Goal: Task Accomplishment & Management: Use online tool/utility

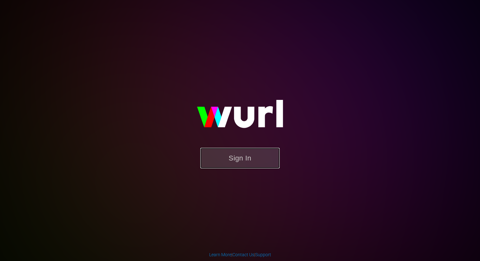
click at [237, 164] on button "Sign In" at bounding box center [239, 158] width 79 height 21
click at [249, 162] on button "Sign In" at bounding box center [239, 158] width 79 height 21
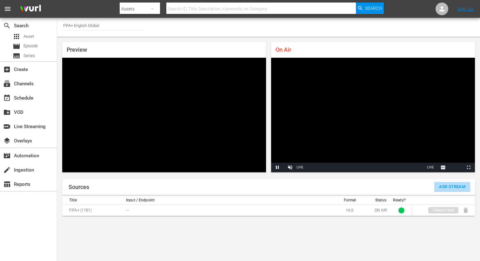
click at [450, 188] on span "Add Stream" at bounding box center [452, 186] width 26 height 7
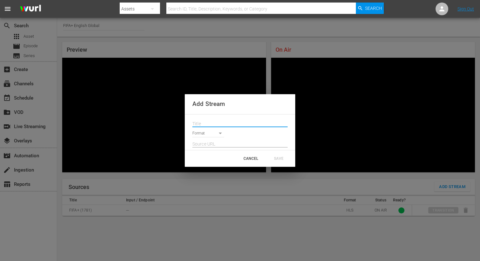
click at [224, 124] on input "text" at bounding box center [239, 124] width 95 height 10
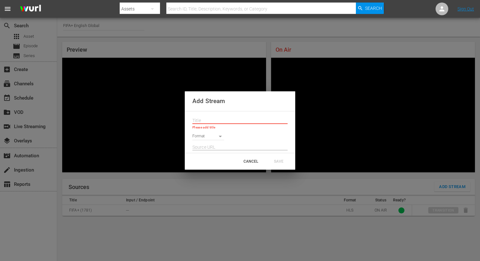
click at [202, 122] on input "text" at bounding box center [239, 121] width 95 height 10
paste input "Live Channel b9647774-8604-4619-8c9e-1f6ab28732ad eng Live Events"
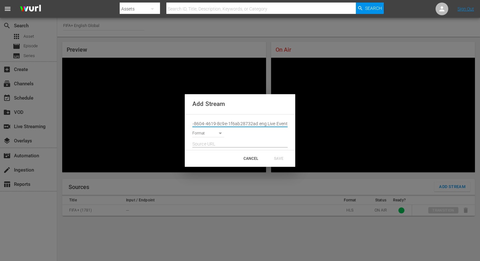
type input "Live Channel b9647774-8604-4619-8c9e-1f6ab28732ad eng Live Events"
click at [220, 135] on body "menu Search By Assets Search ID, Title, Description, Keywords, or Category Sear…" at bounding box center [240, 130] width 480 height 261
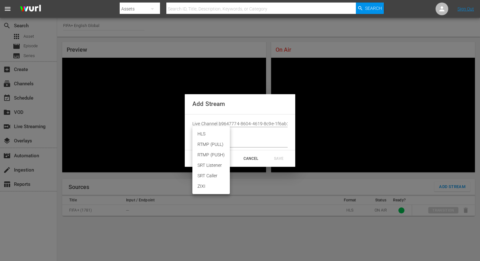
click at [203, 135] on li "HLS" at bounding box center [210, 134] width 37 height 10
type input "HLS"
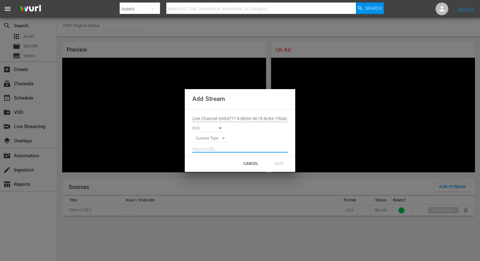
click at [216, 147] on input "text" at bounding box center [239, 150] width 95 height 10
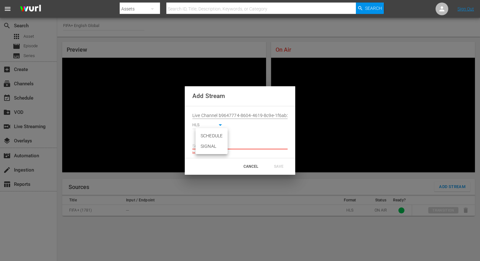
click at [220, 135] on body "menu Search By Assets Search ID, Title, Description, Keywords, or Category Sear…" at bounding box center [240, 130] width 480 height 261
click at [219, 147] on li "SIGNAL" at bounding box center [211, 146] width 32 height 10
type input "SIGNAL"
click at [226, 147] on input "text" at bounding box center [239, 146] width 95 height 10
click at [212, 149] on input "text" at bounding box center [239, 146] width 95 height 10
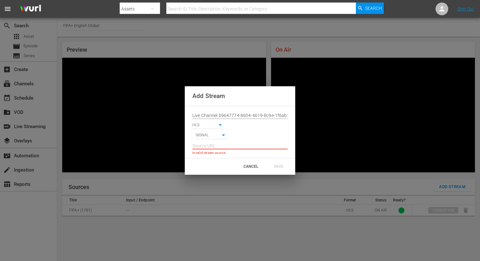
paste input "[URL][DOMAIN_NAME][DATE][DATE]"
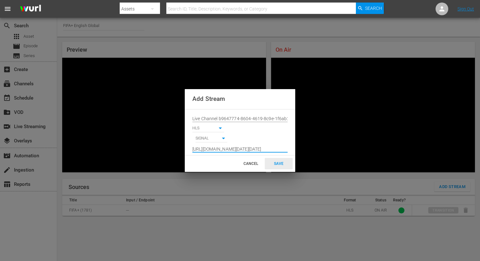
type input "[URL][DOMAIN_NAME][DATE][DATE]"
click at [280, 165] on div "SAVE" at bounding box center [279, 163] width 28 height 11
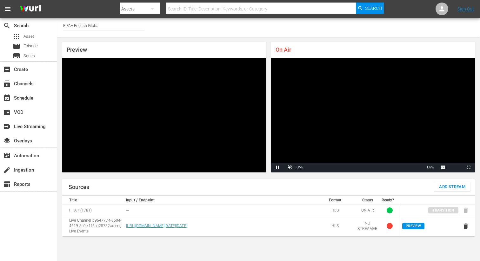
click at [449, 184] on span "Add Stream" at bounding box center [452, 186] width 26 height 7
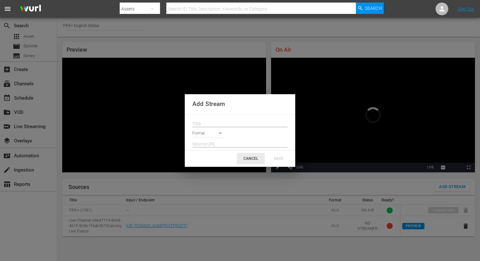
click at [255, 156] on div "CANCEL" at bounding box center [251, 158] width 28 height 11
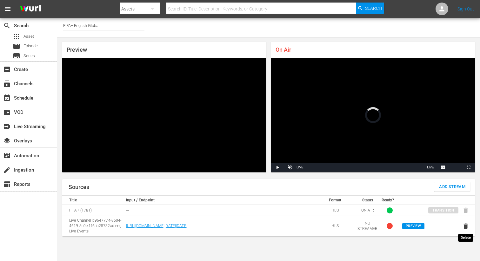
click at [468, 226] on icon "button" at bounding box center [465, 226] width 7 height 7
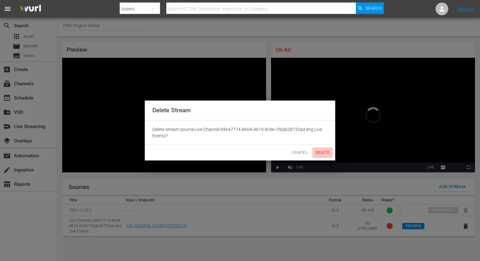
click at [329, 154] on span "Delete" at bounding box center [322, 152] width 15 height 7
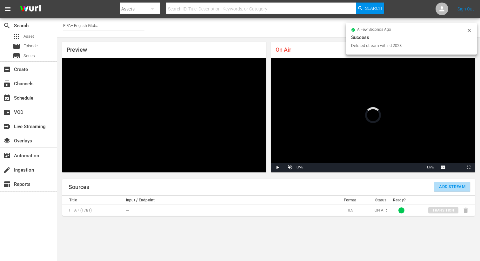
click at [454, 187] on span "Add Stream" at bounding box center [452, 186] width 26 height 7
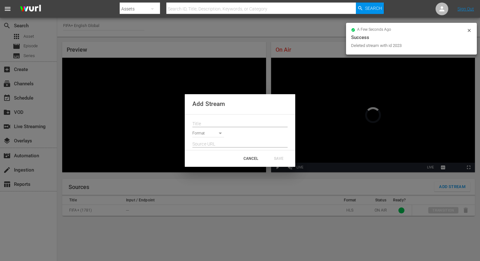
click at [241, 124] on input "text" at bounding box center [239, 124] width 95 height 10
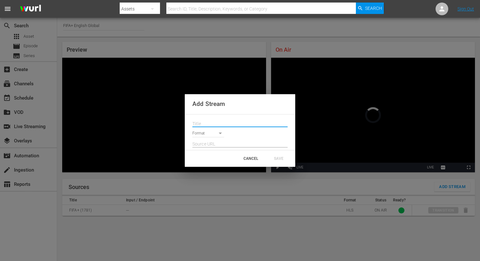
click at [207, 124] on input "text" at bounding box center [239, 124] width 95 height 10
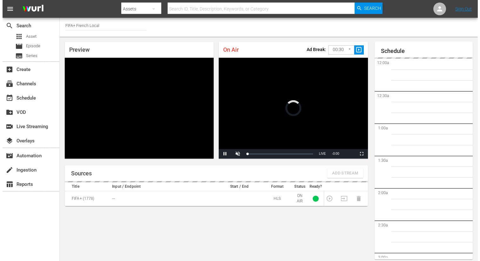
scroll to position [27, 0]
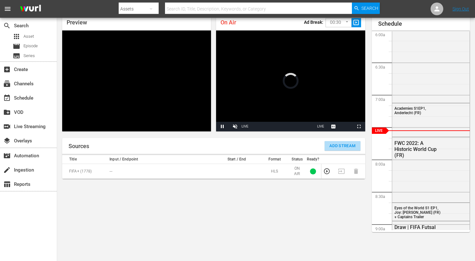
click at [343, 145] on span "Add Stream" at bounding box center [342, 145] width 26 height 7
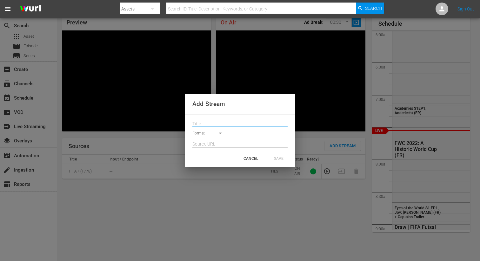
click at [225, 121] on input "text" at bounding box center [239, 124] width 95 height 10
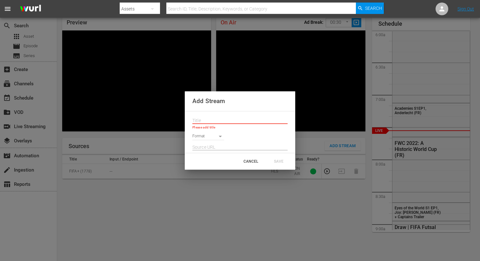
click at [214, 121] on input "text" at bounding box center [239, 121] width 95 height 10
paste input "Live Channel b9647774-8604-4619-8c9e-1f6ab28732ad eng Live Events"
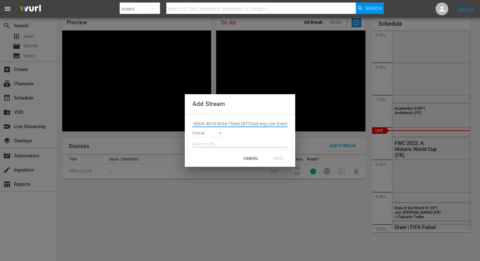
type input "Live Channel b9647774-8604-4619-8c9e-1f6ab28732ad eng Live Events"
click at [215, 139] on div at bounding box center [239, 142] width 95 height 10
click at [215, 134] on body "menu Search By Assets Search ID, Title, Description, Keywords, or Category Sear…" at bounding box center [240, 103] width 480 height 261
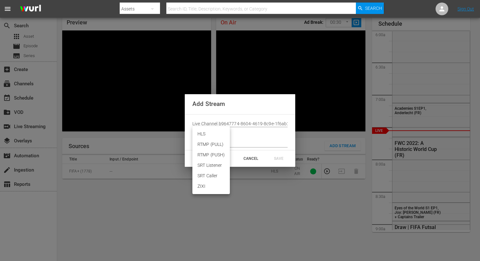
click at [212, 135] on li "HLS" at bounding box center [210, 134] width 37 height 10
type input "HLS"
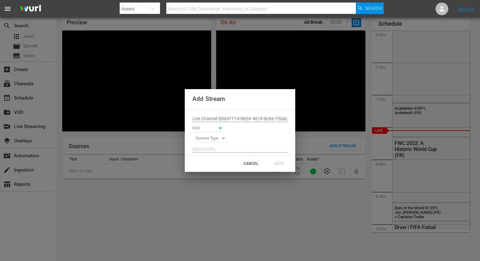
click at [214, 139] on body "menu Search By Assets Search ID, Title, Description, Keywords, or Category Sear…" at bounding box center [240, 103] width 480 height 261
click at [214, 148] on li "SIGNAL" at bounding box center [211, 149] width 32 height 10
type input "SIGNAL"
click at [219, 147] on input "text" at bounding box center [239, 150] width 95 height 10
paste input "[URL][DOMAIN_NAME][DATE][DATE]"
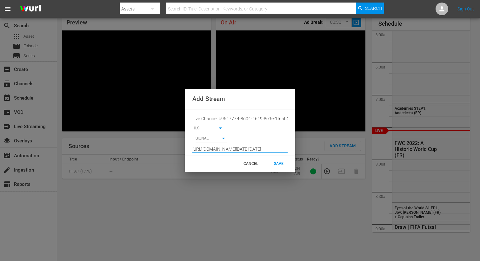
scroll to position [0, 468]
type input "[URL][DOMAIN_NAME][DATE][DATE]"
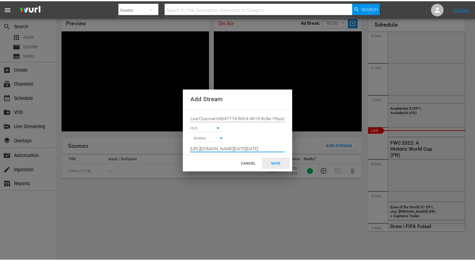
scroll to position [0, 0]
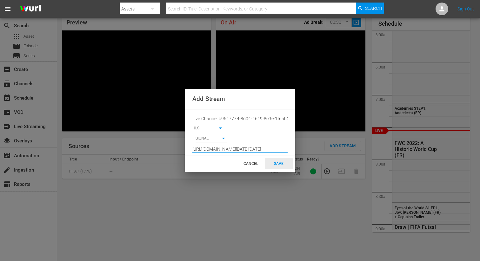
click at [277, 166] on div "SAVE" at bounding box center [279, 163] width 28 height 11
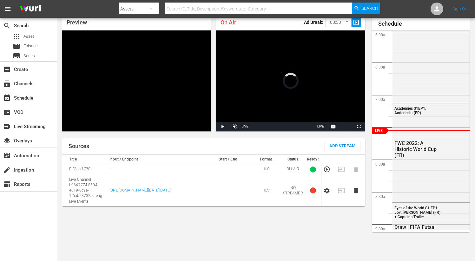
click at [325, 194] on icon "button" at bounding box center [326, 191] width 5 height 6
click at [327, 194] on icon "button" at bounding box center [326, 190] width 7 height 7
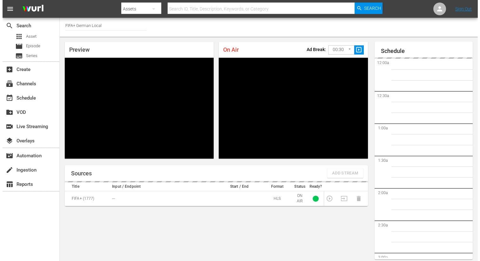
scroll to position [27, 0]
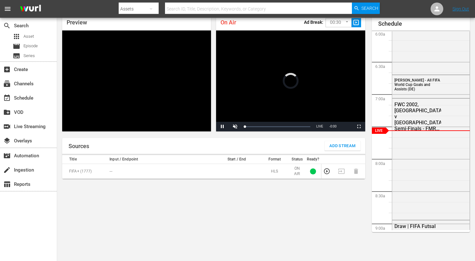
click at [341, 147] on span "Add Stream" at bounding box center [342, 145] width 26 height 7
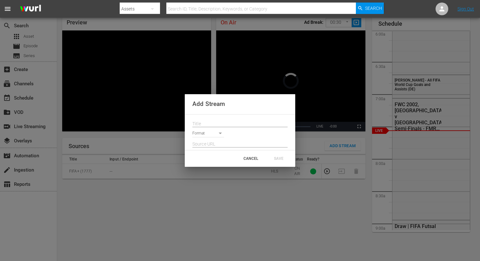
click at [234, 126] on input "text" at bounding box center [239, 124] width 95 height 10
click at [220, 124] on input "text" at bounding box center [239, 124] width 95 height 10
paste input "Live Channel b9647774-8604-4619-8c9e-1f6ab28732ad eng Live Events"
type input "Live Channel b9647774-8604-4619-8c9e-1f6ab28732ad eng Live Events"
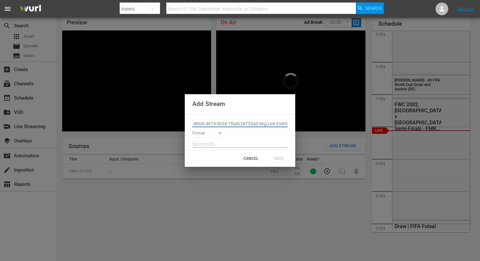
scroll to position [0, 0]
click at [219, 133] on body "menu Search By Assets Search ID, Title, Description, Keywords, or Category Sear…" at bounding box center [240, 103] width 480 height 261
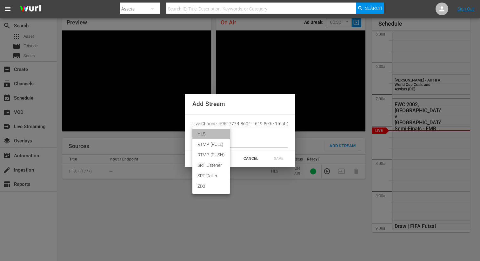
click at [209, 132] on li "HLS" at bounding box center [210, 134] width 37 height 10
type input "HLS"
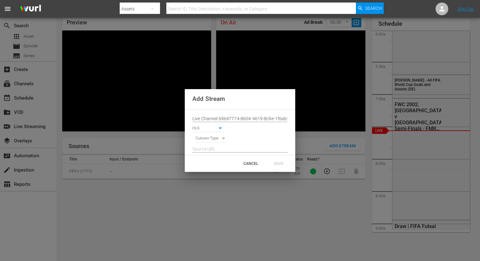
click at [216, 139] on body "menu Search By Assets Search ID, Title, Description, Keywords, or Category Sear…" at bounding box center [240, 103] width 480 height 261
click at [216, 150] on li "SIGNAL" at bounding box center [211, 149] width 32 height 10
type input "SIGNAL"
click at [208, 150] on input "text" at bounding box center [239, 150] width 95 height 10
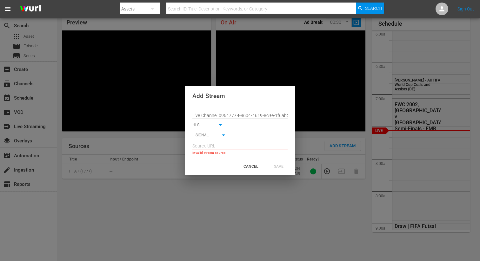
paste input "[URL][DOMAIN_NAME][DATE][DATE]"
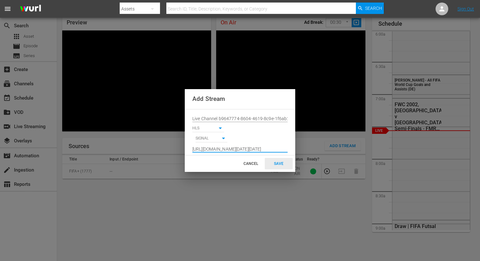
type input "[URL][DOMAIN_NAME][DATE][DATE]"
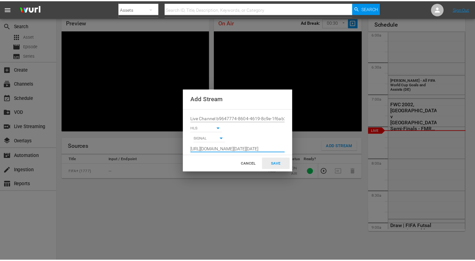
scroll to position [0, 0]
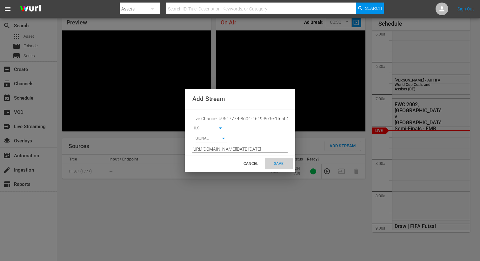
click at [274, 161] on div "SAVE" at bounding box center [279, 163] width 28 height 11
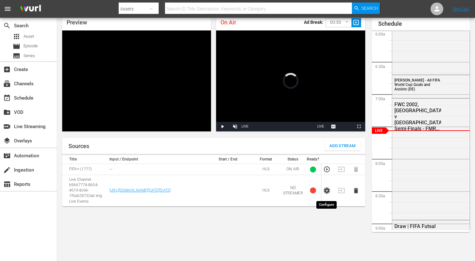
click at [326, 194] on icon "button" at bounding box center [326, 191] width 5 height 6
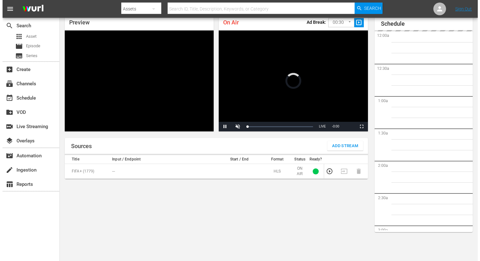
scroll to position [391, 0]
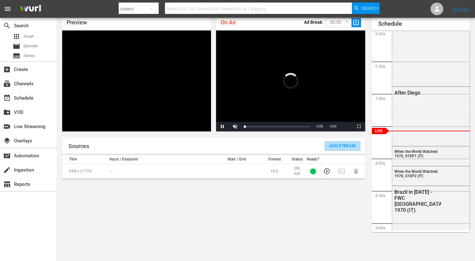
click at [340, 146] on span "Add Stream" at bounding box center [342, 145] width 26 height 7
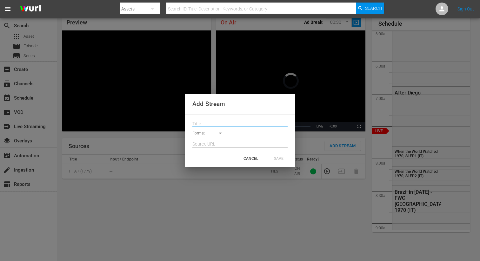
click at [219, 121] on input "text" at bounding box center [239, 124] width 95 height 10
paste input "Live Channel b9647774-8604-4619-8c9e-1f6ab28732ad eng Live Events"
type input "Live Channel b9647774-8604-4619-8c9e-1f6ab28732ad eng Live Events"
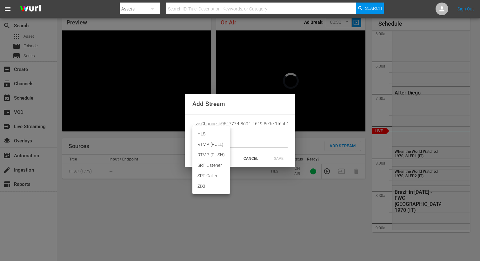
click at [220, 135] on body "menu Search By Assets Search ID, Title, Description, Keywords, or Category Sear…" at bounding box center [240, 103] width 480 height 261
click at [210, 134] on li "HLS" at bounding box center [210, 134] width 37 height 10
type input "HLS"
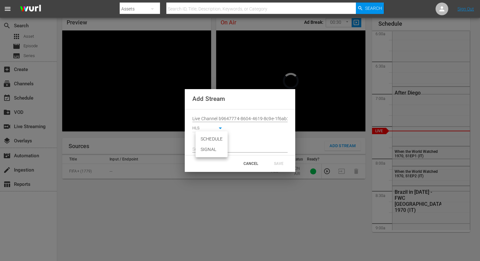
click at [216, 139] on body "menu Search By Assets Search ID, Title, Description, Keywords, or Category Sear…" at bounding box center [240, 103] width 480 height 261
click at [216, 148] on li "SIGNAL" at bounding box center [211, 149] width 32 height 10
type input "SIGNAL"
click at [210, 149] on input "text" at bounding box center [239, 150] width 95 height 10
paste input "[URL][DOMAIN_NAME][DATE][DATE]"
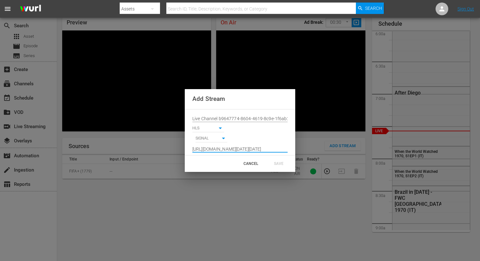
scroll to position [0, 468]
type input "[URL][DOMAIN_NAME][DATE][DATE]"
click at [277, 166] on div "SAVE" at bounding box center [279, 163] width 28 height 11
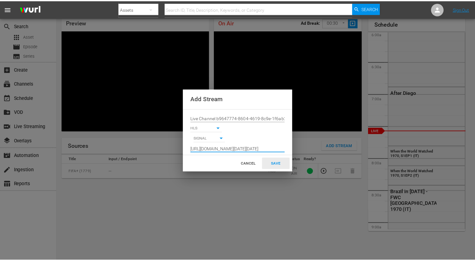
scroll to position [0, 0]
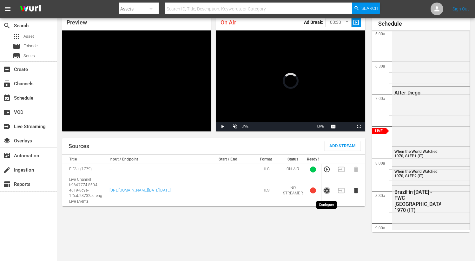
click at [328, 190] on icon "button" at bounding box center [326, 190] width 7 height 7
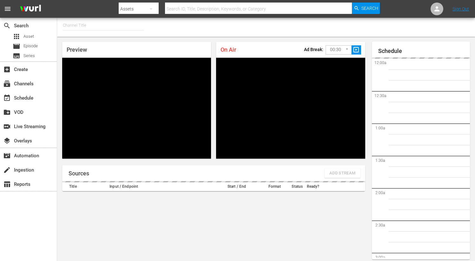
type input "FIFA+ Italian Local (1779)"
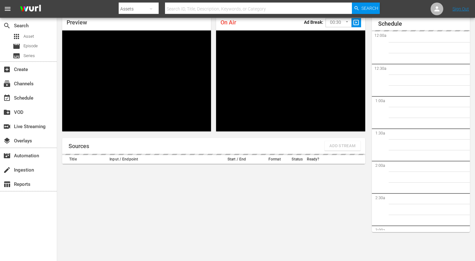
scroll to position [392, 0]
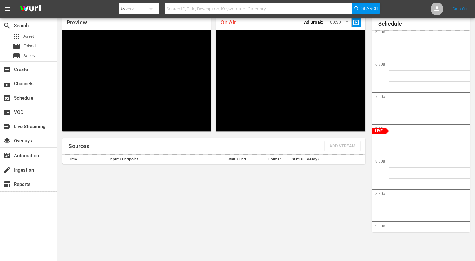
type input "FIFA+ [DEMOGRAPHIC_DATA] Local (1776)"
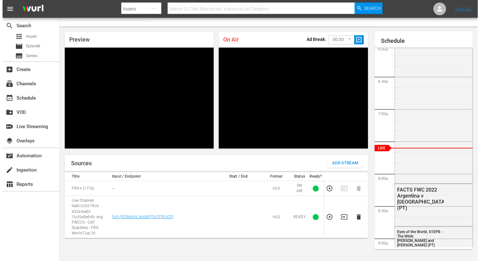
scroll to position [0, 0]
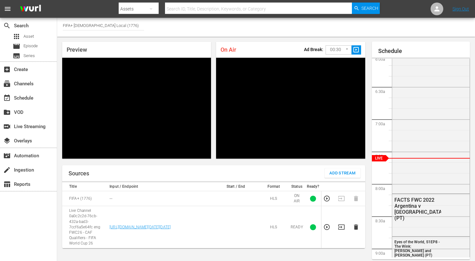
click at [347, 174] on span "Add Stream" at bounding box center [342, 173] width 26 height 7
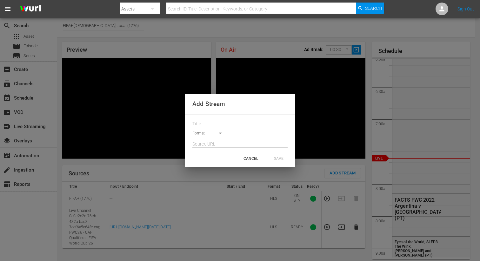
click at [229, 122] on input "text" at bounding box center [239, 124] width 95 height 10
paste input "Live Channel b9647774-8604-4619-8c9e-1f6ab28732ad eng Live Events"
type input "Live Channel b9647774-8604-4619-8c9e-1f6ab28732ad eng Live Events"
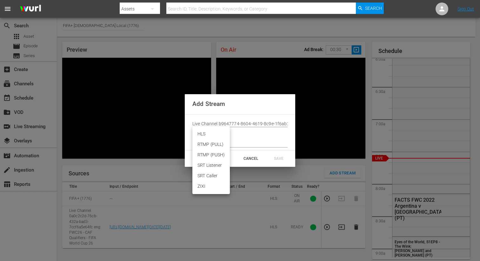
click at [220, 136] on body "menu Search By Assets Search ID, Title, Description, Keywords, or Category Sear…" at bounding box center [240, 130] width 480 height 261
click at [209, 134] on li "HLS" at bounding box center [210, 134] width 37 height 10
type input "HLS"
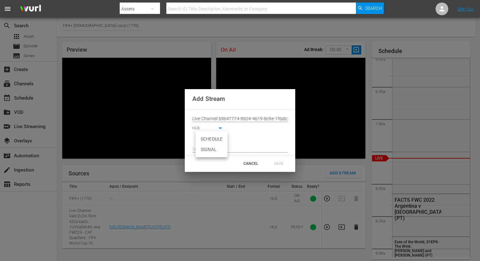
click at [212, 138] on body "menu Search By Assets Search ID, Title, Description, Keywords, or Category Sear…" at bounding box center [240, 130] width 480 height 261
click at [214, 151] on li "SIGNAL" at bounding box center [211, 149] width 32 height 10
type input "SIGNAL"
click at [204, 149] on input "text" at bounding box center [239, 150] width 95 height 10
paste input "[URL][DOMAIN_NAME][DATE][DATE]"
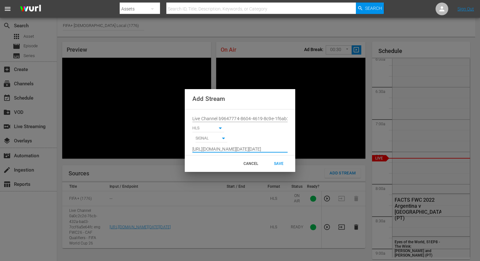
scroll to position [0, 468]
type input "[URL][DOMAIN_NAME][DATE][DATE]"
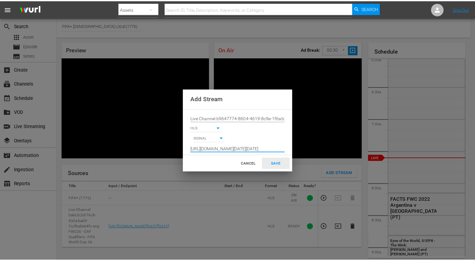
scroll to position [0, 0]
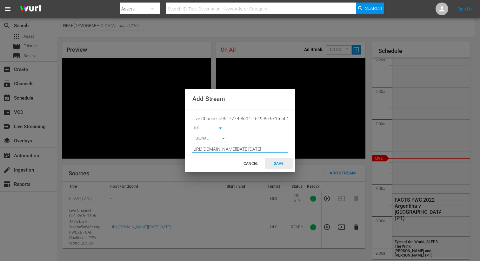
click at [280, 161] on div "SAVE" at bounding box center [279, 163] width 28 height 11
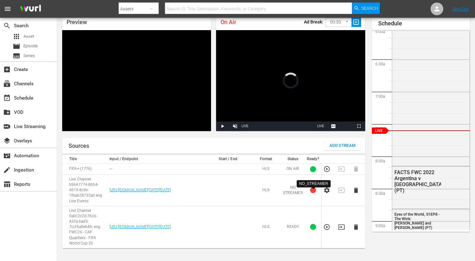
scroll to position [31, 0]
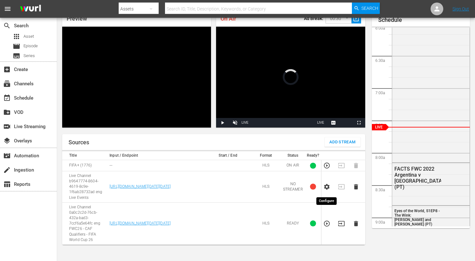
click at [326, 189] on icon "button" at bounding box center [326, 186] width 7 height 7
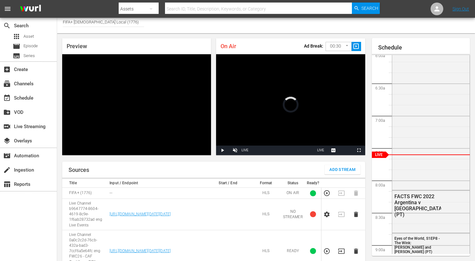
scroll to position [0, 0]
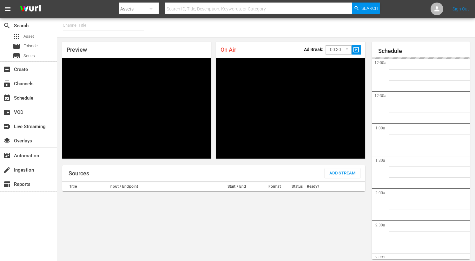
type input "FIFA+ Spanish Global (1780)"
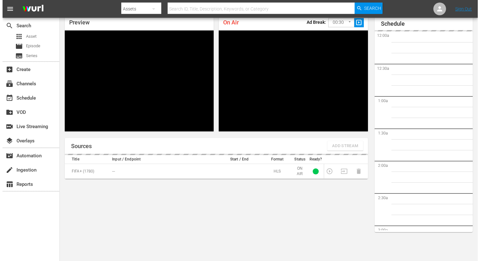
scroll to position [393, 0]
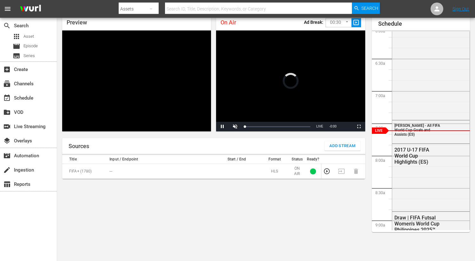
click at [336, 146] on span "Add Stream" at bounding box center [342, 145] width 26 height 7
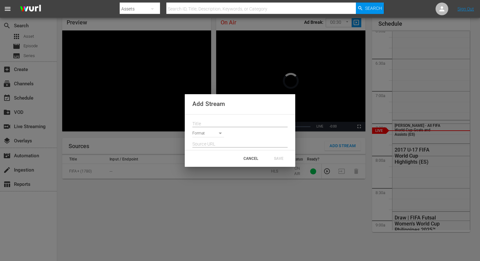
click at [232, 119] on div at bounding box center [239, 122] width 95 height 10
click at [221, 119] on input "text" at bounding box center [239, 124] width 95 height 10
paste input "Live Channel b9647774-8604-4619-8c9e-1f6ab28732ad eng Live Events"
type input "Live Channel b9647774-8604-4619-8c9e-1f6ab28732ad eng Live Events"
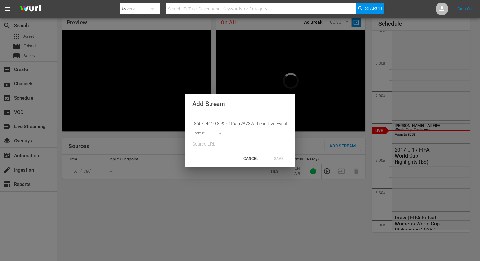
scroll to position [0, 0]
click at [220, 135] on body "menu Search By Assets Search ID, Title, Description, Keywords, or Category Sear…" at bounding box center [240, 103] width 480 height 261
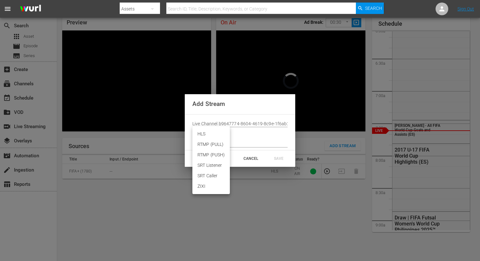
click at [207, 135] on li "HLS" at bounding box center [210, 134] width 37 height 10
type input "HLS"
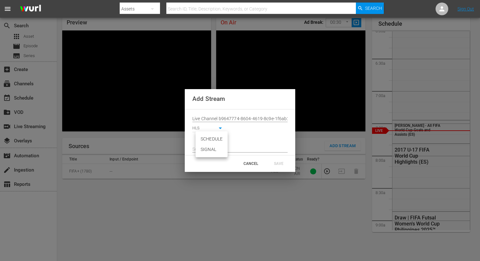
click at [211, 139] on body "menu Search By Assets Search ID, Title, Description, Keywords, or Category Sear…" at bounding box center [240, 103] width 480 height 261
click at [212, 151] on li "SIGNAL" at bounding box center [211, 149] width 32 height 10
type input "SIGNAL"
click at [211, 148] on input "text" at bounding box center [239, 150] width 95 height 10
paste input "[URL][DOMAIN_NAME][DATE][DATE]"
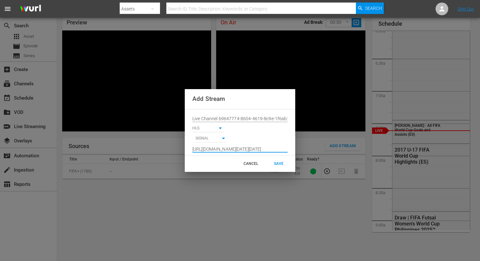
scroll to position [0, 468]
type input "[URL][DOMAIN_NAME][DATE][DATE]"
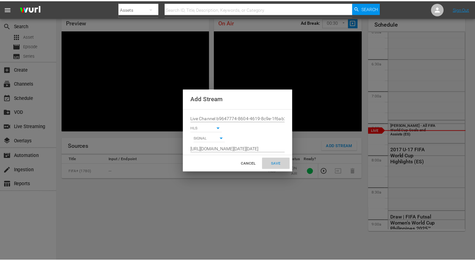
scroll to position [0, 0]
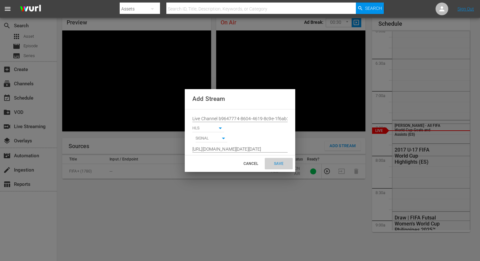
click at [277, 165] on div "SAVE" at bounding box center [279, 163] width 28 height 11
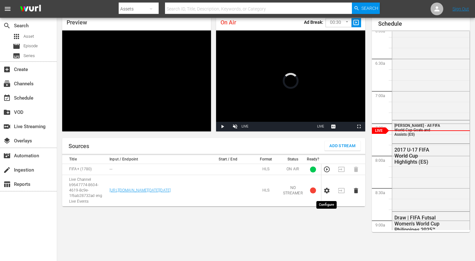
click at [327, 192] on icon "button" at bounding box center [326, 191] width 5 height 6
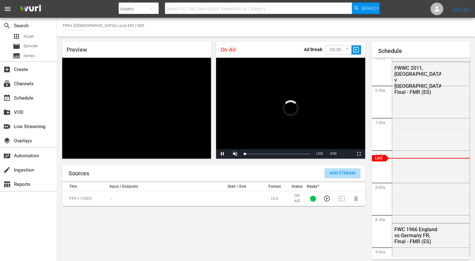
click at [342, 174] on span "Add Stream" at bounding box center [342, 173] width 26 height 7
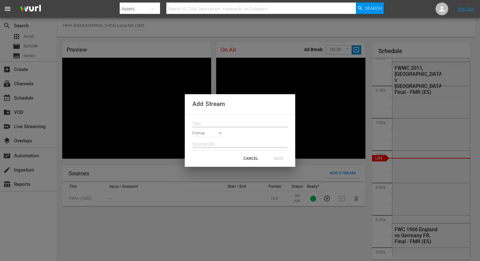
click at [235, 122] on input "text" at bounding box center [239, 124] width 95 height 10
paste input "Live Channel b9647774-8604-4619-8c9e-1f6ab28732ad eng Live Events"
type input "Live Channel b9647774-8604-4619-8c9e-1f6ab28732ad eng Live Events"
click at [217, 135] on body "menu Search By Assets Search ID, Title, Description, Keywords, or Category Sear…" at bounding box center [240, 130] width 480 height 261
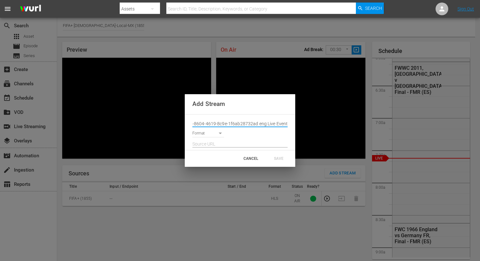
scroll to position [0, 0]
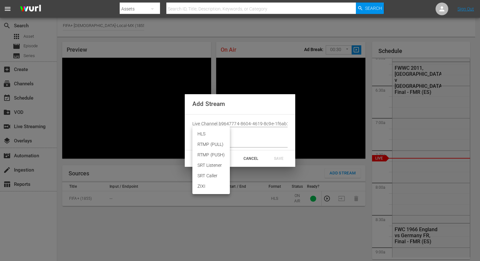
click at [202, 134] on li "HLS" at bounding box center [210, 134] width 37 height 10
type input "HLS"
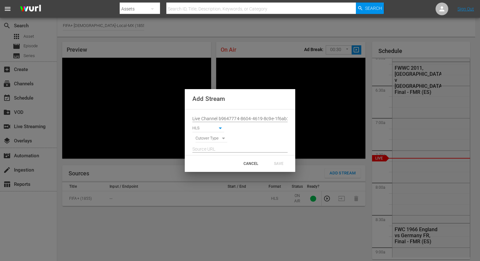
click at [212, 138] on body "menu Search By Assets Search ID, Title, Description, Keywords, or Category Sear…" at bounding box center [240, 130] width 480 height 261
click at [214, 149] on li "SIGNAL" at bounding box center [211, 149] width 32 height 10
type input "SIGNAL"
click at [211, 147] on input "text" at bounding box center [239, 150] width 95 height 10
paste input "[URL][DOMAIN_NAME][DATE][DATE]"
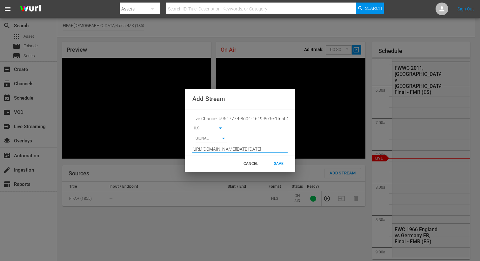
scroll to position [0, 468]
type input "[URL][DOMAIN_NAME][DATE][DATE]"
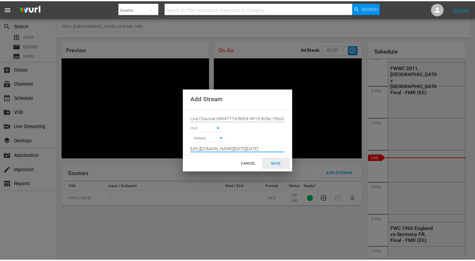
scroll to position [0, 0]
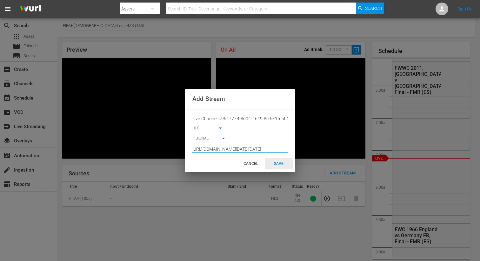
click at [276, 163] on div "SAVE" at bounding box center [279, 163] width 28 height 11
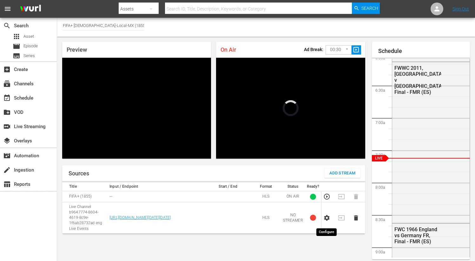
click at [328, 221] on icon "button" at bounding box center [326, 217] width 7 height 7
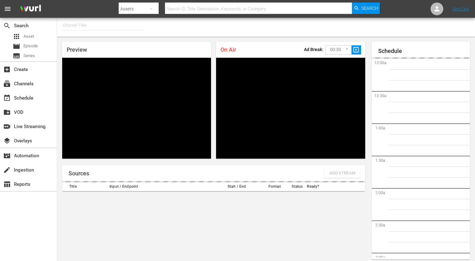
type input "FIFA+ English-Local-US (1854)"
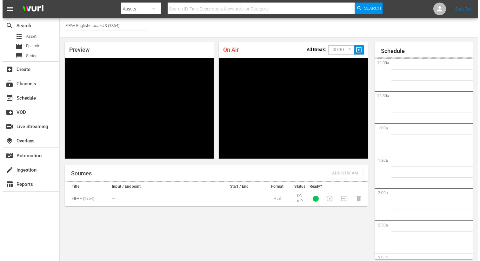
scroll to position [394, 0]
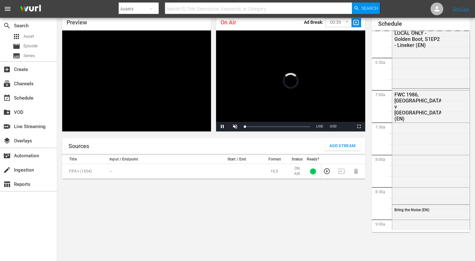
click at [341, 143] on span "Add Stream" at bounding box center [342, 145] width 26 height 7
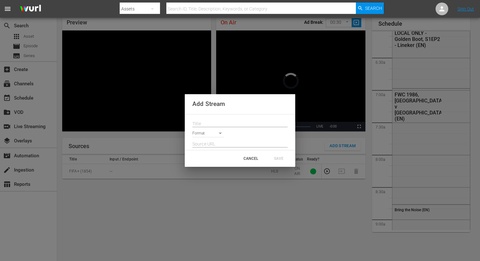
scroll to position [0, 0]
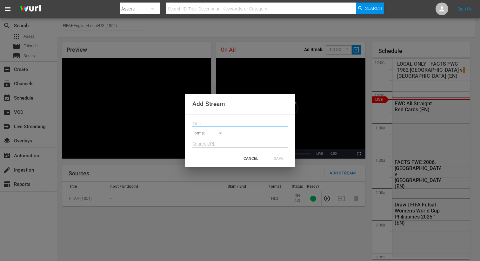
click at [241, 121] on input "text" at bounding box center [239, 124] width 95 height 10
paste input "Live Channel b9647774-8604-4619-8c9e-1f6ab28732ad eng Live Events"
type input "Live Channel b9647774-8604-4619-8c9e-1f6ab28732ad eng Live Events"
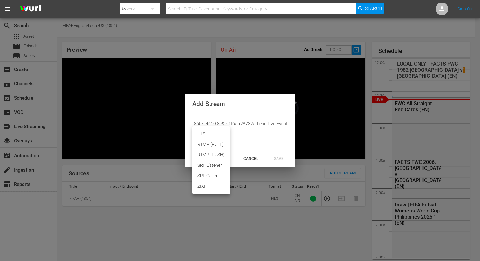
scroll to position [0, 0]
click at [217, 133] on body "menu Search By Assets Search ID, Title, Description, Keywords, or Category Sear…" at bounding box center [240, 130] width 480 height 261
click at [213, 135] on li "HLS" at bounding box center [210, 134] width 37 height 10
type input "HLS"
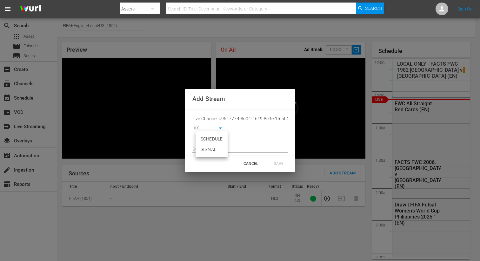
click at [213, 141] on body "menu Search By Assets Search ID, Title, Description, Keywords, or Category Sear…" at bounding box center [240, 130] width 480 height 261
click at [213, 148] on li "SIGNAL" at bounding box center [211, 149] width 32 height 10
type input "SIGNAL"
click at [211, 151] on input "text" at bounding box center [239, 150] width 95 height 10
paste input "[URL][DOMAIN_NAME][DATE][DATE]"
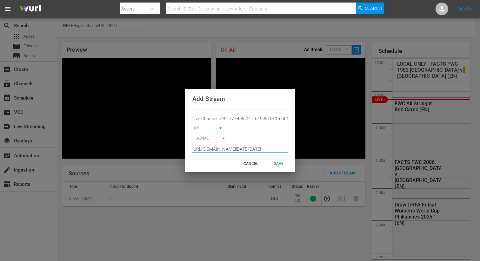
scroll to position [0, 468]
type input "[URL][DOMAIN_NAME][DATE][DATE]"
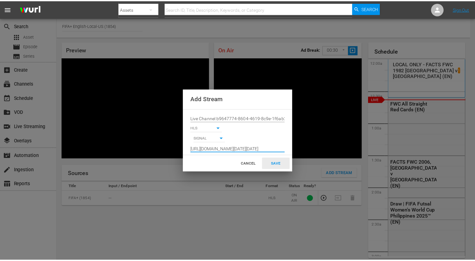
scroll to position [0, 0]
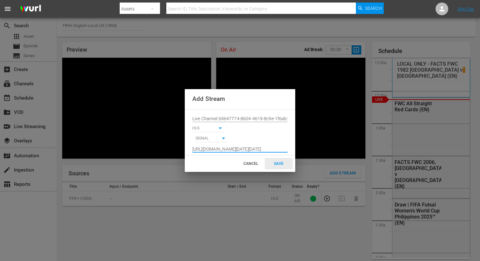
click at [279, 164] on div "SAVE" at bounding box center [279, 163] width 28 height 11
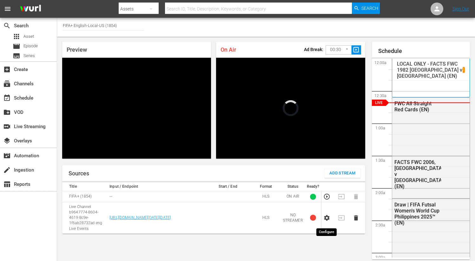
click at [329, 220] on icon "button" at bounding box center [326, 217] width 7 height 7
click at [327, 221] on icon "button" at bounding box center [326, 218] width 5 height 6
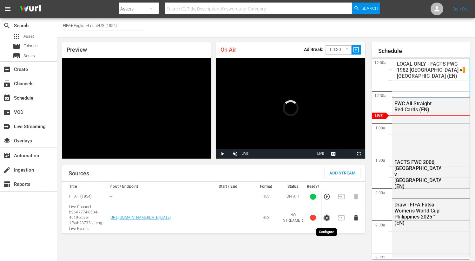
click at [327, 221] on icon "button" at bounding box center [326, 217] width 7 height 7
click at [329, 221] on icon "button" at bounding box center [326, 218] width 5 height 6
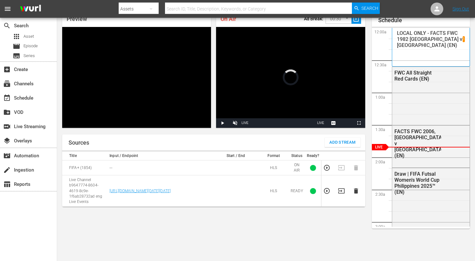
scroll to position [31, 0]
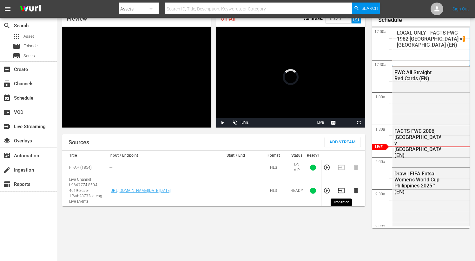
click at [342, 191] on icon "button" at bounding box center [341, 190] width 7 height 7
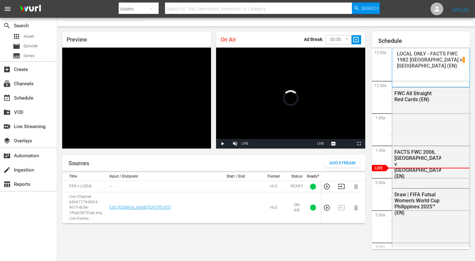
scroll to position [7, 0]
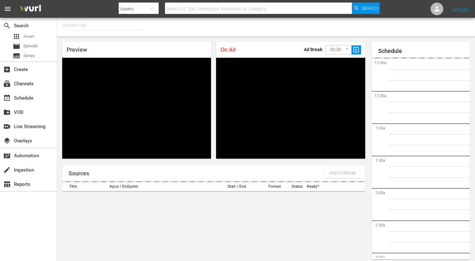
type input "FIFA+ English Global (1781)"
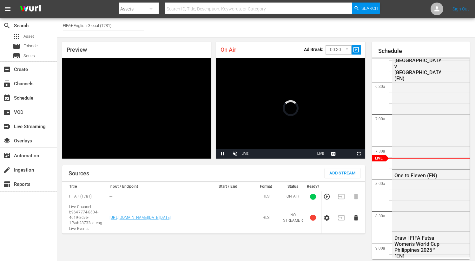
scroll to position [27, 0]
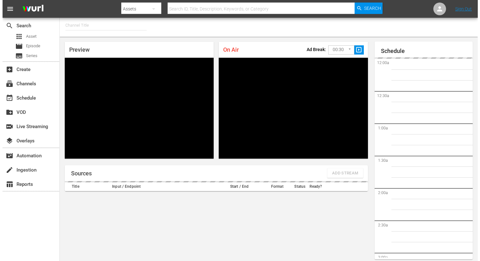
scroll to position [400, 0]
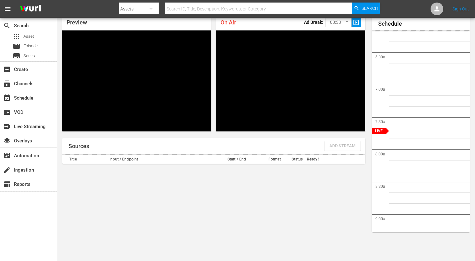
type input "FIFA+ English Global (1781)"
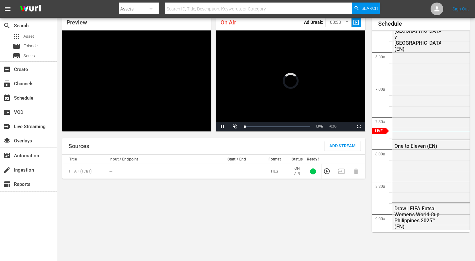
click at [335, 148] on span "Add Stream" at bounding box center [342, 145] width 26 height 7
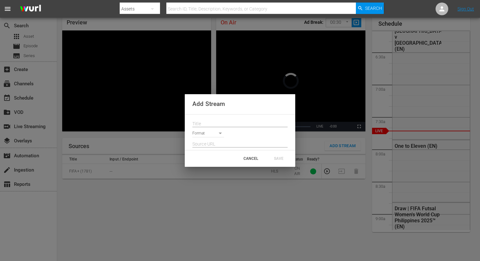
click at [239, 118] on div at bounding box center [239, 122] width 95 height 10
click at [219, 122] on input "text" at bounding box center [239, 124] width 95 height 10
paste input "Live Channel b9647774-8604-4619-8c9e-1f6ab28732ad eng Live Events"
type input "Live Channel b9647774-8604-4619-8c9e-1f6ab28732ad eng Live Events"
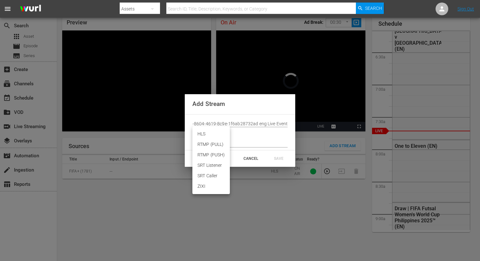
scroll to position [0, 0]
click at [217, 133] on body "menu Search By Assets Search ID, Title, Description, Keywords, or Category Sear…" at bounding box center [240, 103] width 480 height 261
click at [212, 135] on li "HLS" at bounding box center [210, 134] width 37 height 10
type input "HLS"
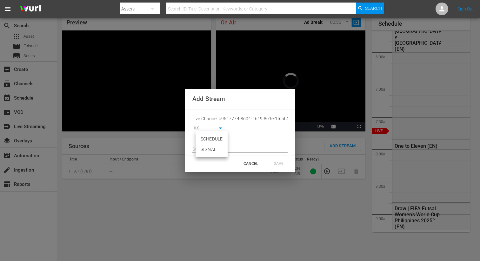
click at [218, 140] on body "menu Search By Assets Search ID, Title, Description, Keywords, or Category Sear…" at bounding box center [240, 103] width 480 height 261
click at [218, 149] on li "SIGNAL" at bounding box center [211, 149] width 32 height 10
type input "SIGNAL"
click at [209, 150] on input "text" at bounding box center [239, 150] width 95 height 10
paste input "[URL][DOMAIN_NAME][DATE][DATE]"
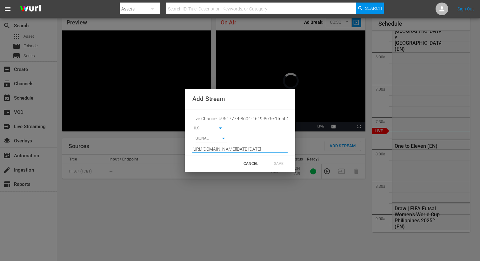
scroll to position [0, 468]
type input "[URL][DOMAIN_NAME][DATE][DATE]"
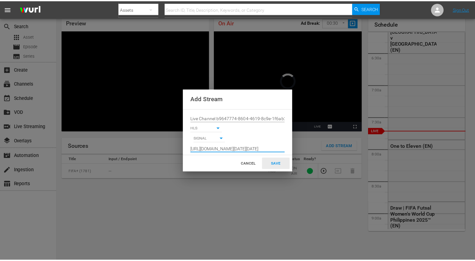
scroll to position [0, 0]
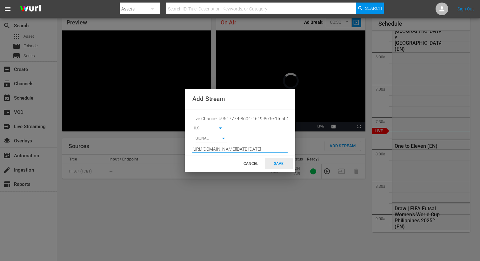
click at [273, 162] on div "SAVE" at bounding box center [279, 163] width 28 height 11
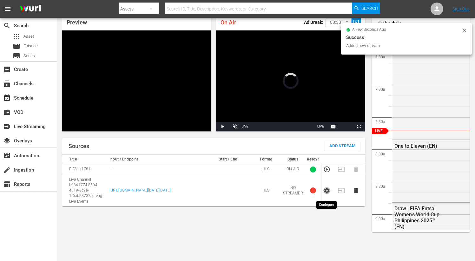
click at [329, 193] on icon "button" at bounding box center [326, 191] width 5 height 6
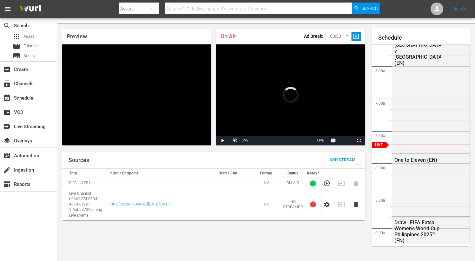
scroll to position [11, 0]
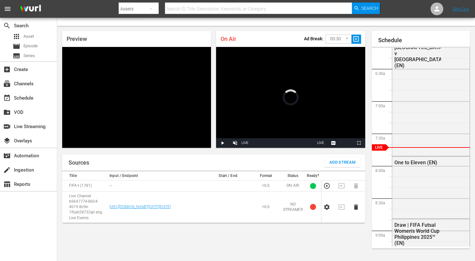
click at [326, 208] on icon "button" at bounding box center [326, 207] width 5 height 6
click at [326, 210] on icon "button" at bounding box center [326, 207] width 7 height 7
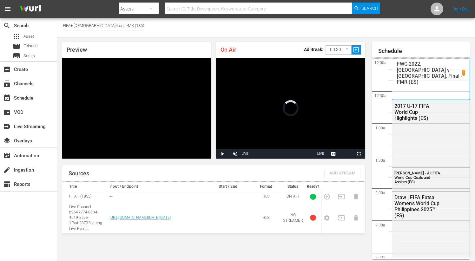
scroll to position [394, 0]
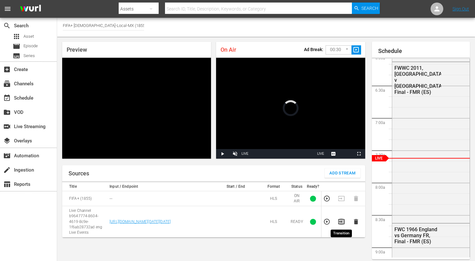
click at [342, 222] on icon "button" at bounding box center [341, 221] width 7 height 7
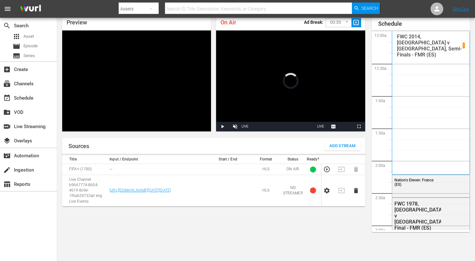
scroll to position [393, 0]
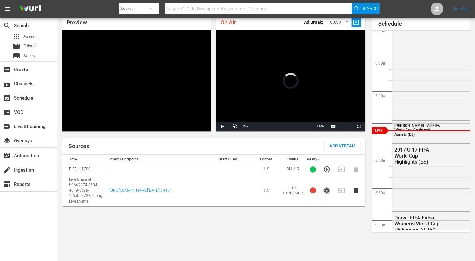
click at [326, 194] on icon "button" at bounding box center [326, 190] width 7 height 7
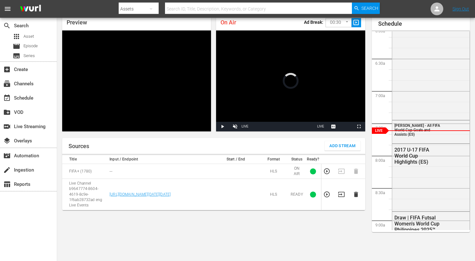
click at [342, 196] on icon "button" at bounding box center [341, 194] width 6 height 5
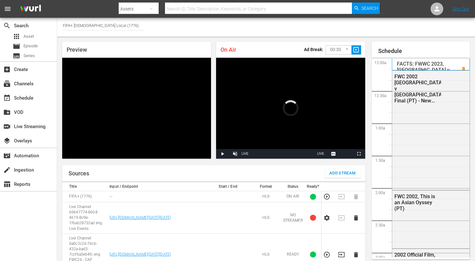
scroll to position [392, 0]
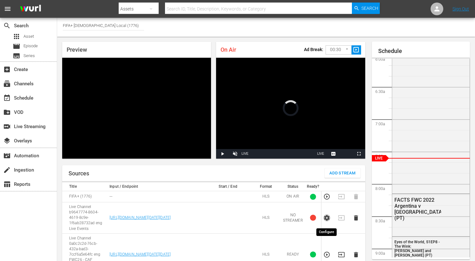
click at [326, 218] on icon "button" at bounding box center [326, 218] width 5 height 6
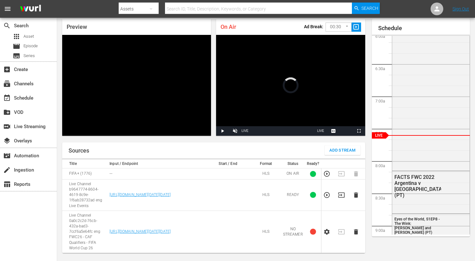
scroll to position [31, 0]
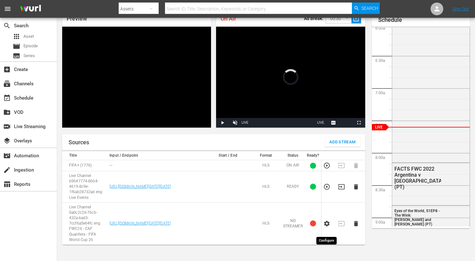
click at [328, 227] on icon "button" at bounding box center [326, 224] width 5 height 6
click at [328, 190] on icon "button" at bounding box center [326, 187] width 5 height 6
click at [339, 189] on icon "button" at bounding box center [341, 186] width 6 height 5
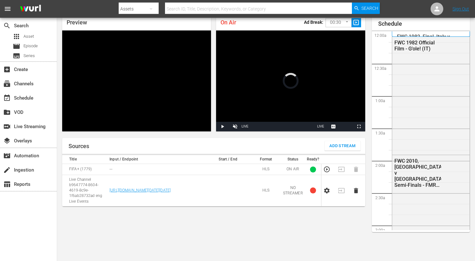
scroll to position [391, 0]
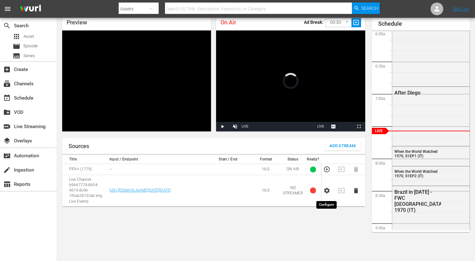
click at [325, 194] on icon "button" at bounding box center [326, 191] width 5 height 6
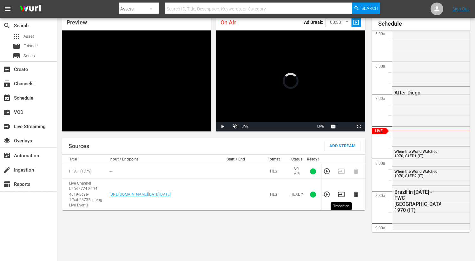
click at [344, 196] on icon "button" at bounding box center [341, 194] width 6 height 5
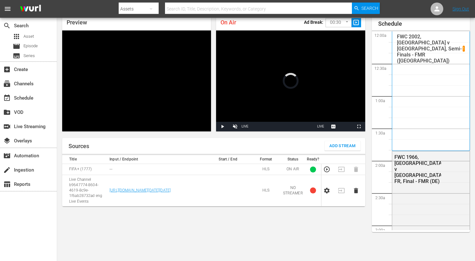
scroll to position [390, 0]
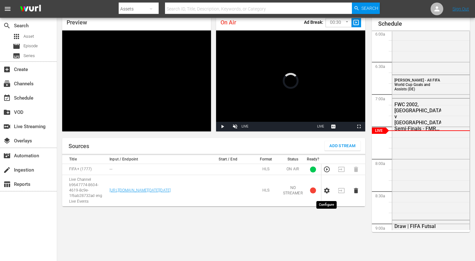
click at [327, 194] on icon "button" at bounding box center [326, 191] width 5 height 6
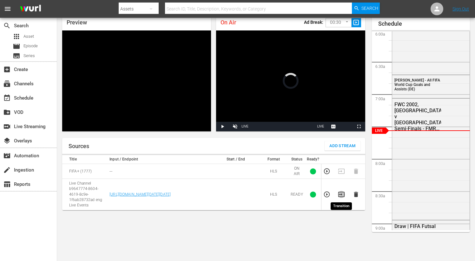
click at [343, 193] on icon "button" at bounding box center [341, 194] width 7 height 7
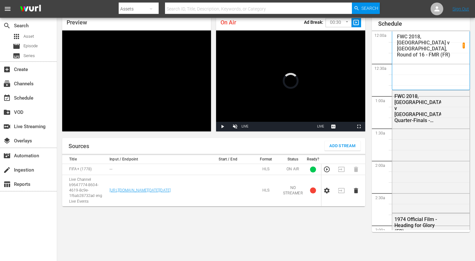
scroll to position [390, 0]
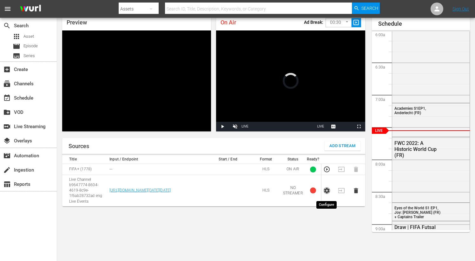
click at [326, 194] on icon "button" at bounding box center [326, 191] width 5 height 6
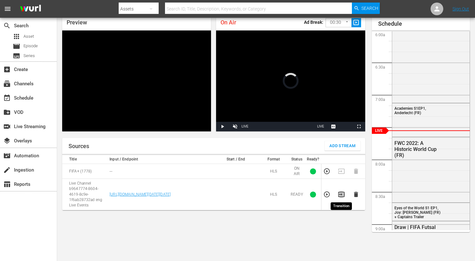
click at [340, 193] on icon "button" at bounding box center [341, 194] width 7 height 7
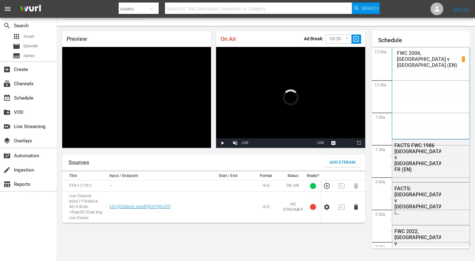
scroll to position [400, 0]
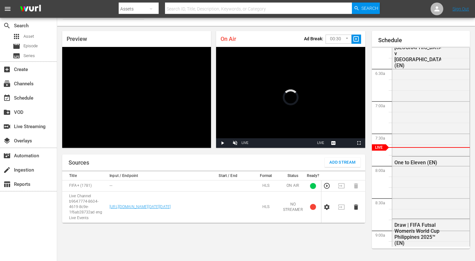
click at [327, 210] on icon "button" at bounding box center [326, 207] width 5 height 6
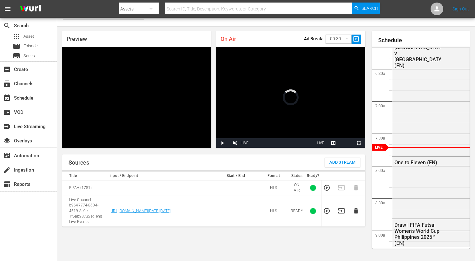
click at [342, 211] on icon "button" at bounding box center [341, 210] width 7 height 7
